Goal: Transaction & Acquisition: Purchase product/service

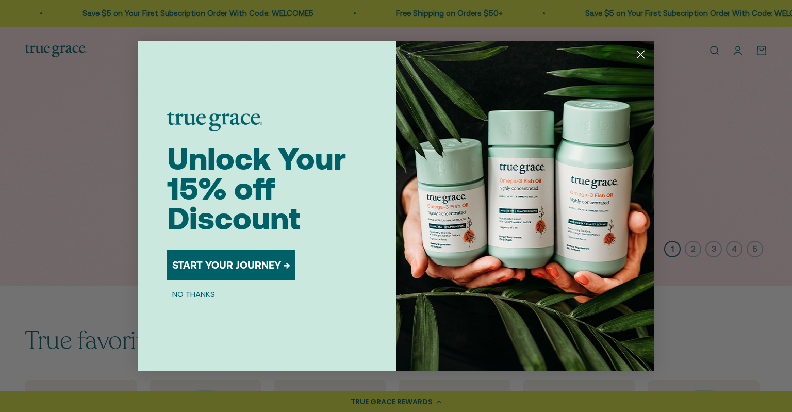
click at [784, 340] on div "Close dialog Unlock Your 15% off Discount START YOUR JOURNEY → NO THANKS Submit" at bounding box center [396, 206] width 792 height 412
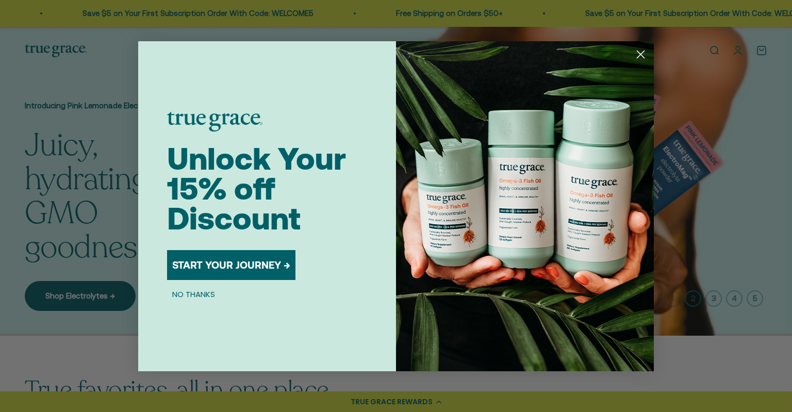
click at [643, 51] on icon "Close dialog" at bounding box center [640, 54] width 7 height 7
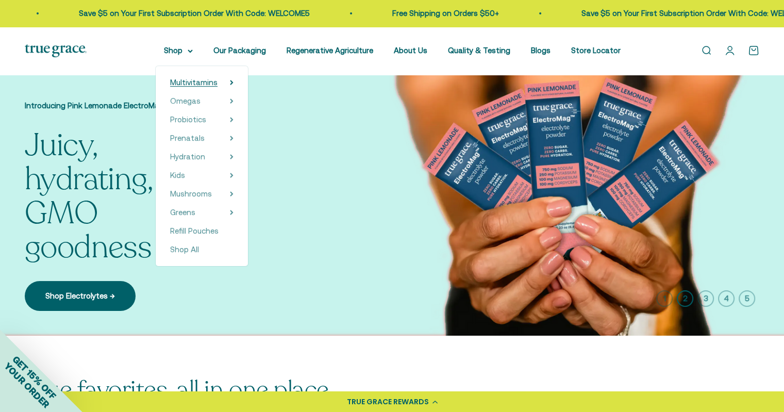
click at [203, 82] on span "Multivitamins" at bounding box center [193, 82] width 47 height 9
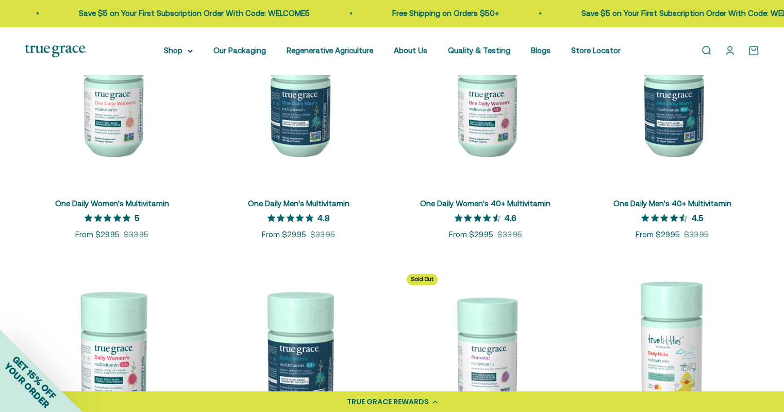
scroll to position [289, 0]
